Goal: Find specific page/section: Find specific page/section

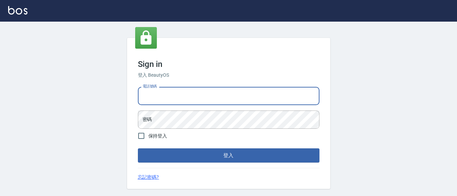
click at [175, 98] on input "電話號碼" at bounding box center [228, 96] width 181 height 18
type input "7320483"
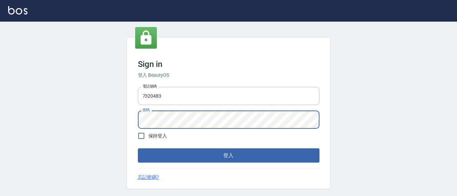
click at [138, 149] on button "登入" at bounding box center [228, 156] width 181 height 14
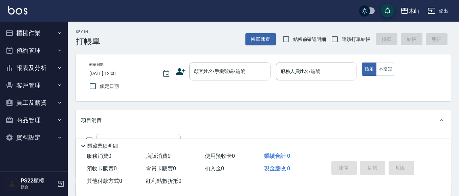
click at [34, 82] on button "客戶管理" at bounding box center [34, 86] width 62 height 18
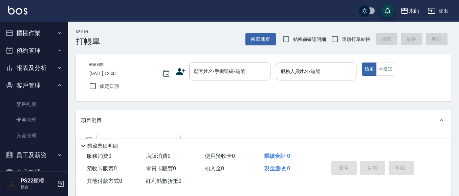
drag, startPoint x: 37, startPoint y: 100, endPoint x: 54, endPoint y: 82, distance: 25.1
click at [37, 100] on link "客戶列表" at bounding box center [34, 105] width 62 height 16
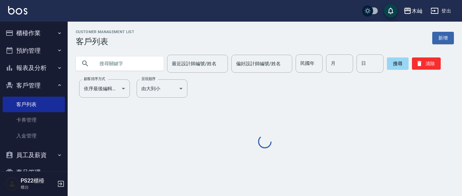
click at [95, 64] on input "text" at bounding box center [127, 64] width 64 height 18
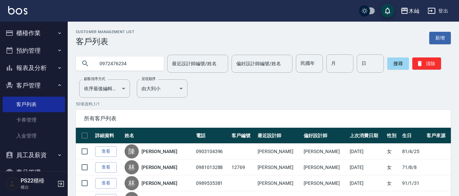
type input "0972476234"
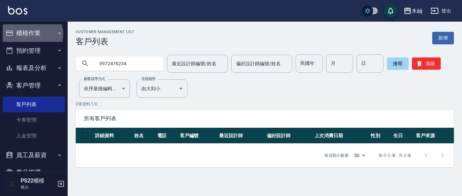
click at [29, 34] on button "櫃檯作業" at bounding box center [34, 33] width 62 height 18
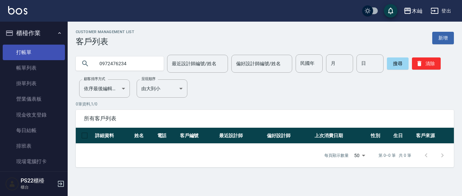
click at [29, 52] on link "打帳單" at bounding box center [34, 53] width 62 height 16
